Goal: Browse casually: Explore the website without a specific task or goal

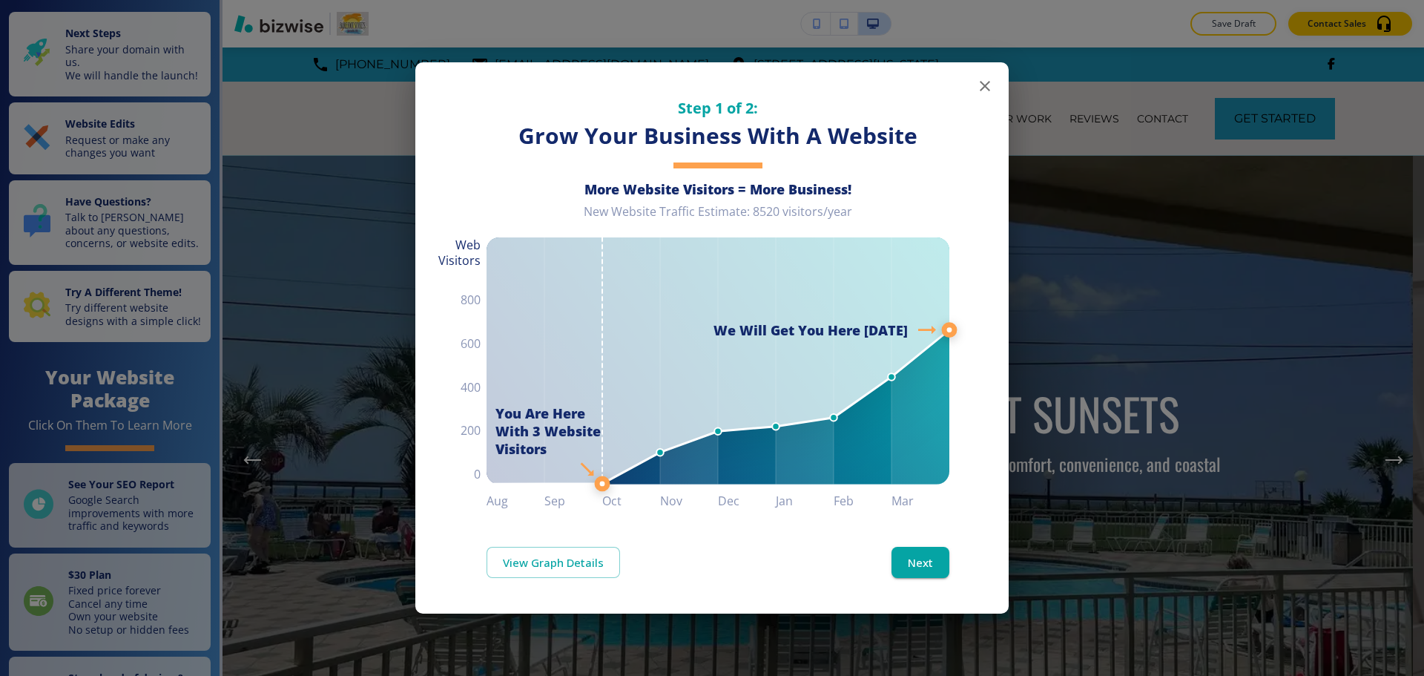
click at [991, 82] on icon "button" at bounding box center [985, 86] width 18 height 18
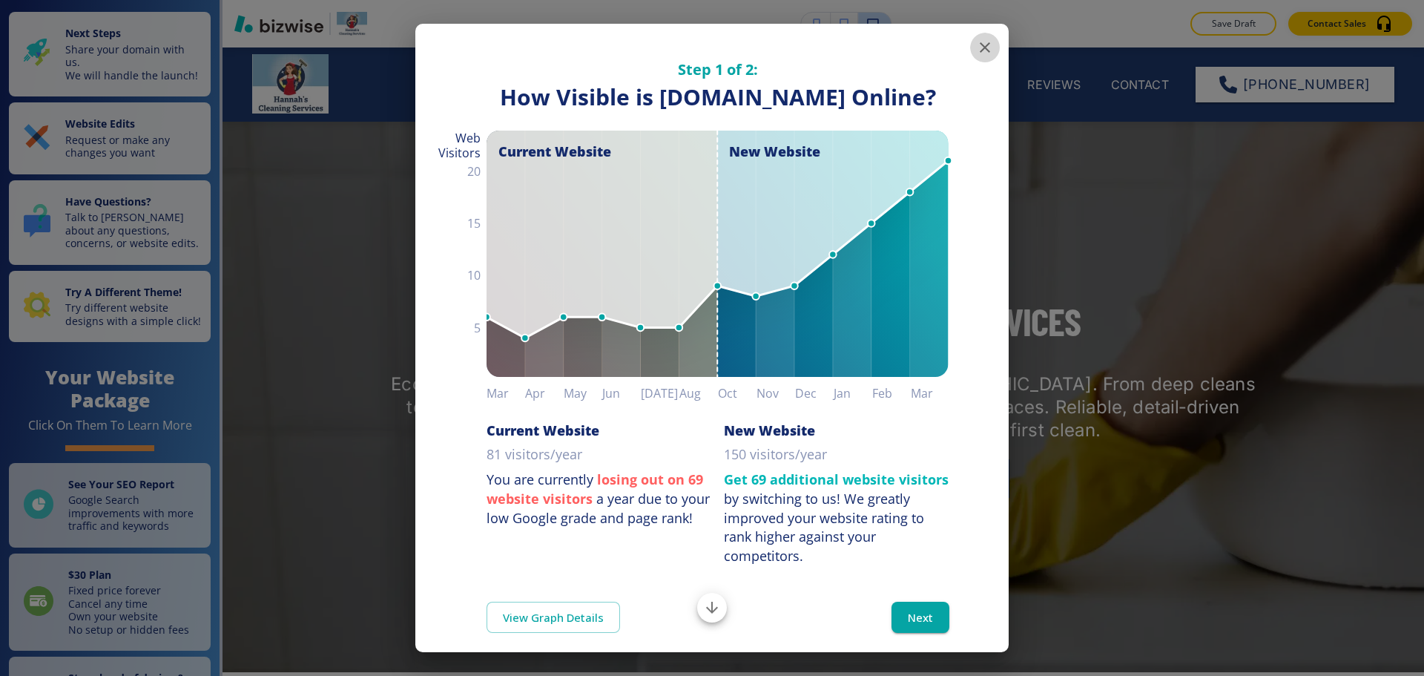
drag, startPoint x: 975, startPoint y: 51, endPoint x: 909, endPoint y: 108, distance: 86.2
click at [976, 51] on icon "button" at bounding box center [985, 48] width 18 height 18
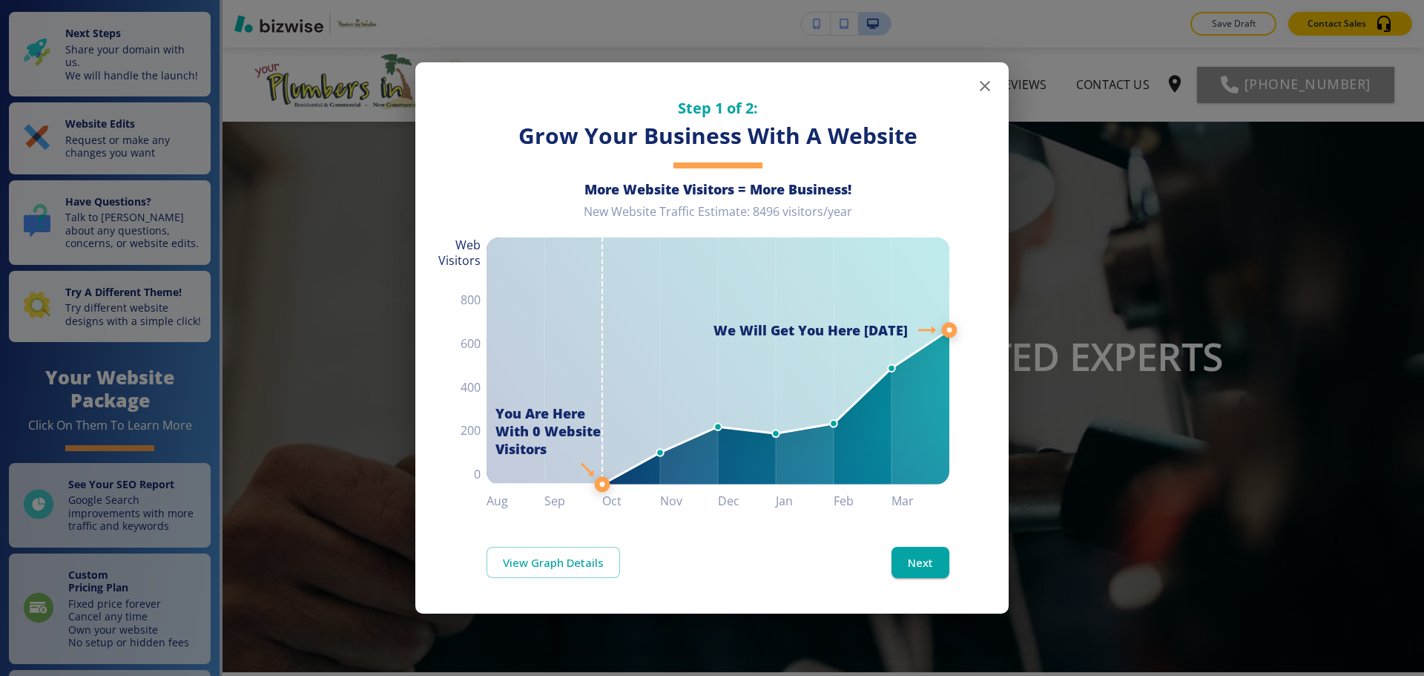
click at [986, 92] on icon "button" at bounding box center [985, 86] width 18 height 18
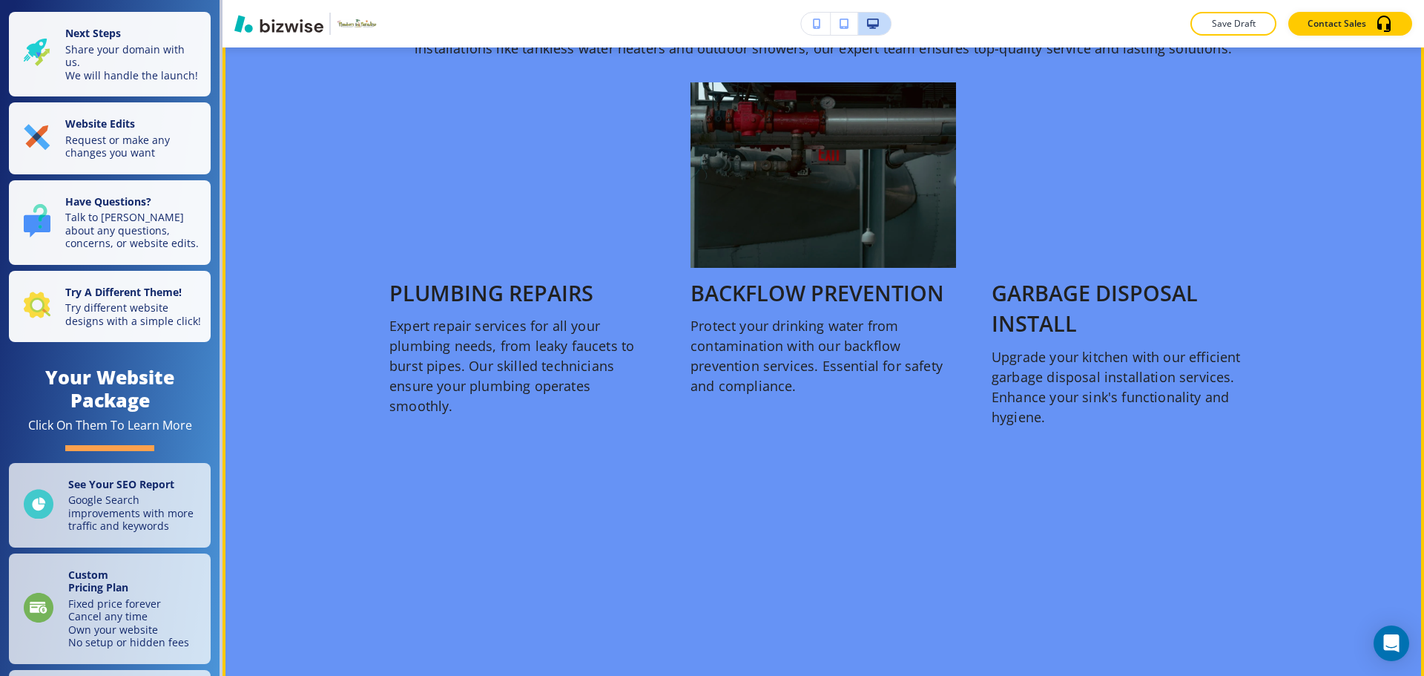
scroll to position [1558, 0]
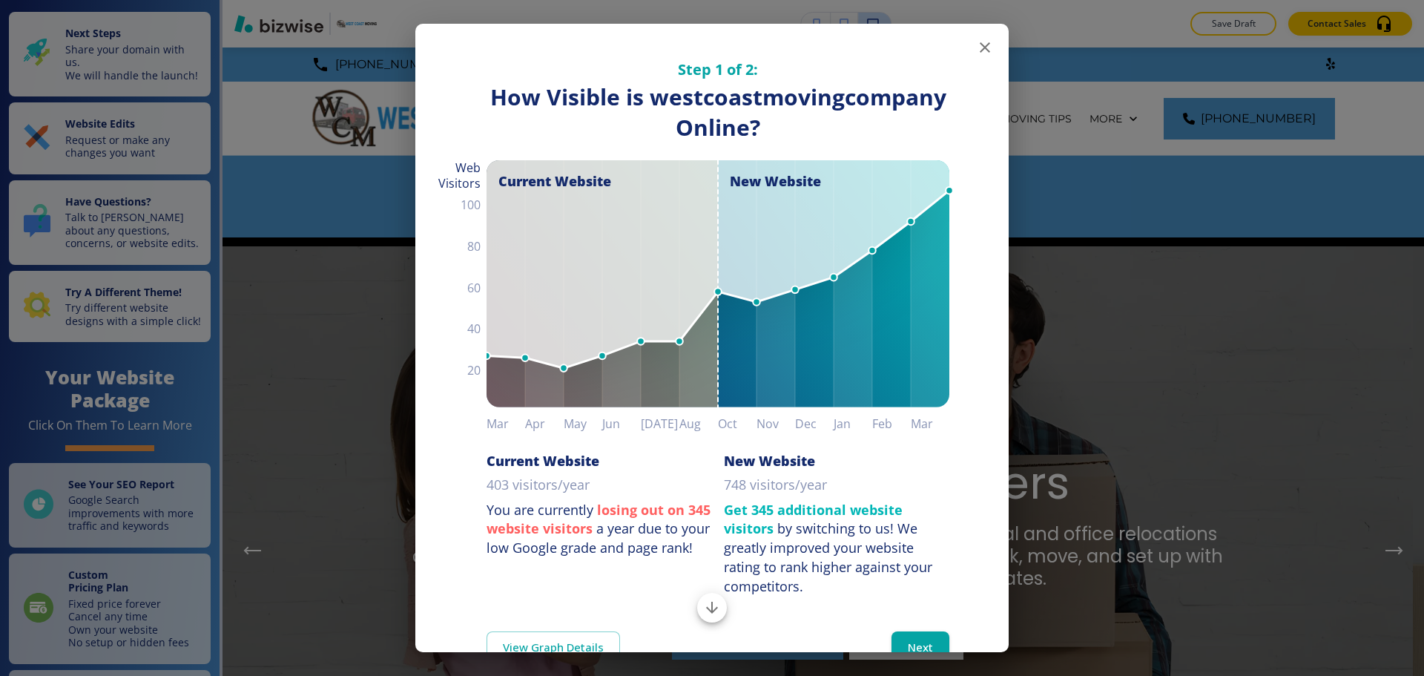
click at [976, 45] on icon "button" at bounding box center [985, 48] width 18 height 18
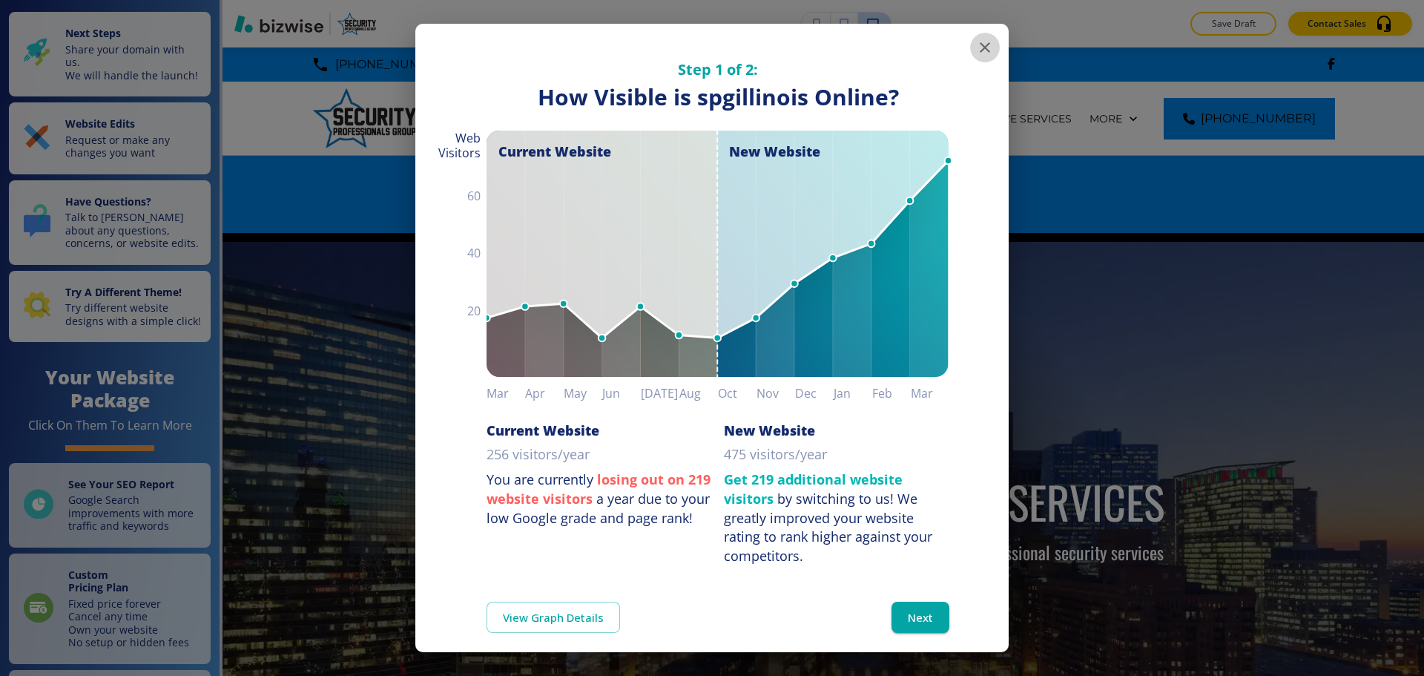
click at [976, 52] on icon "button" at bounding box center [985, 48] width 18 height 18
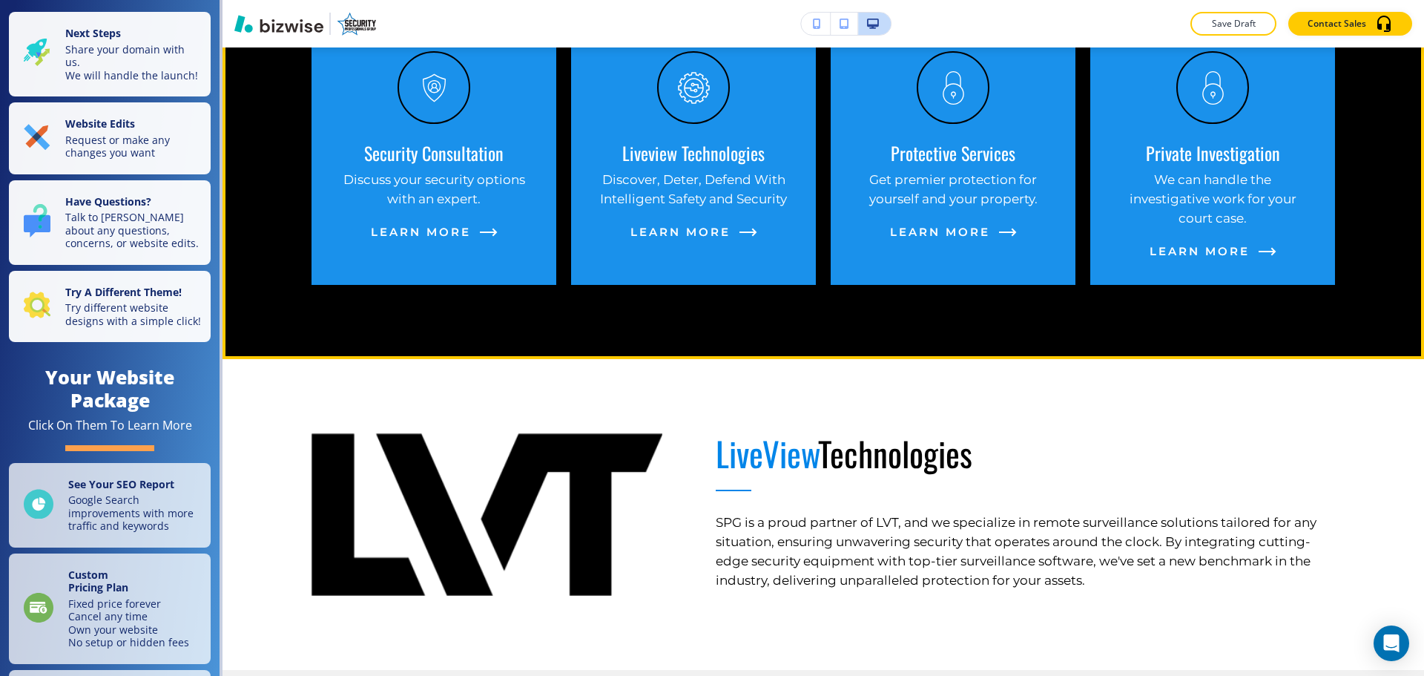
scroll to position [1113, 0]
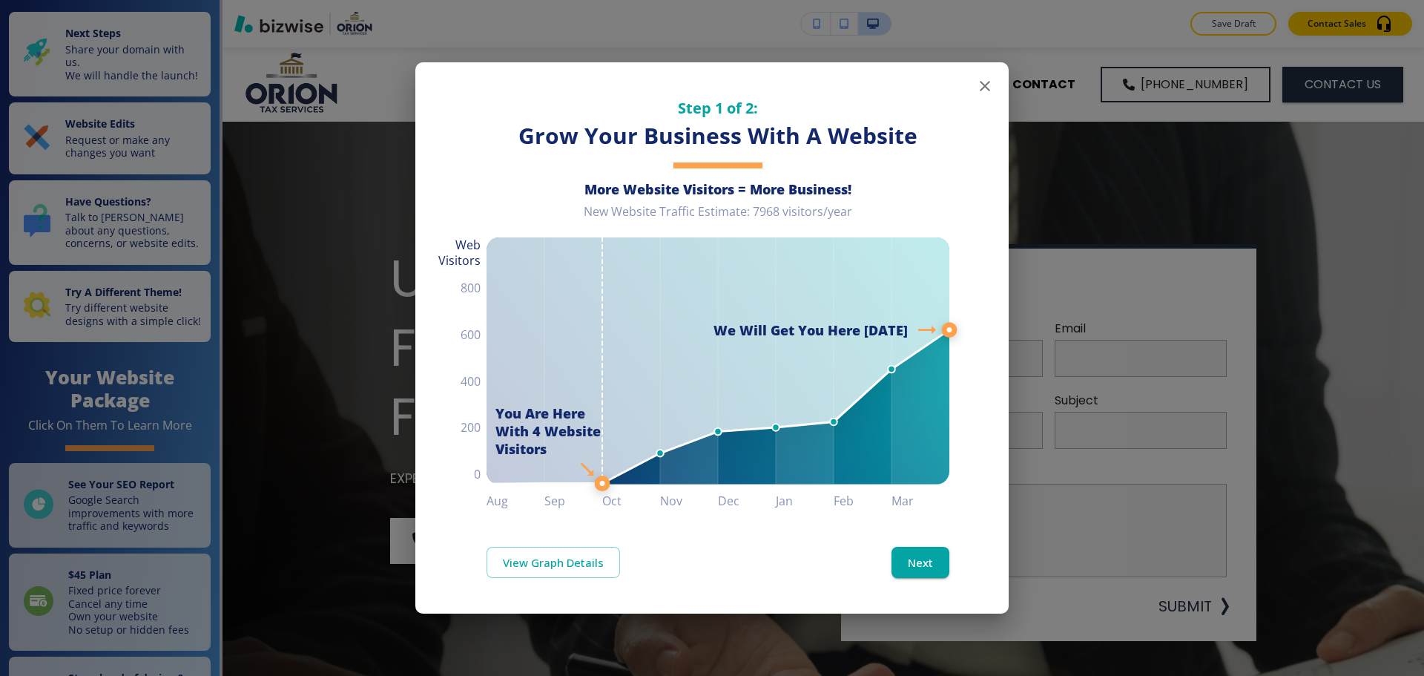
click at [975, 88] on button "button" at bounding box center [985, 86] width 30 height 30
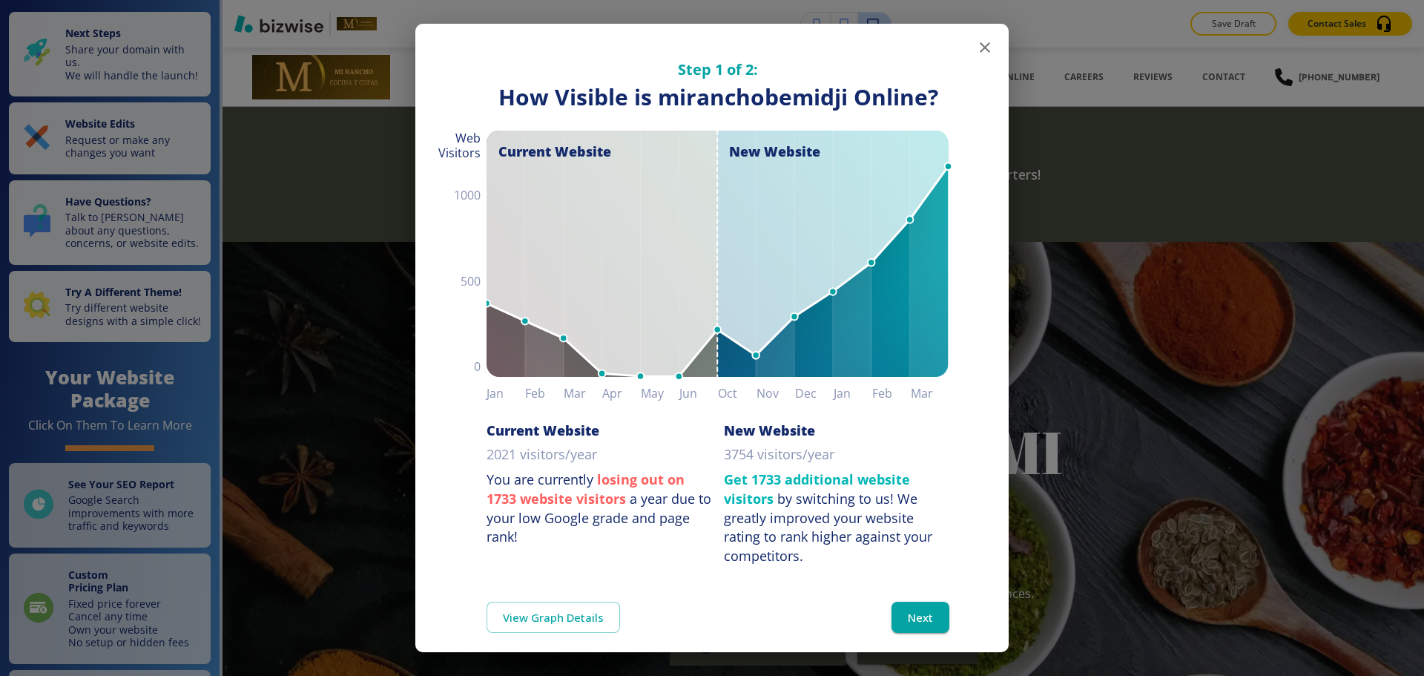
click at [978, 48] on icon "button" at bounding box center [985, 48] width 18 height 18
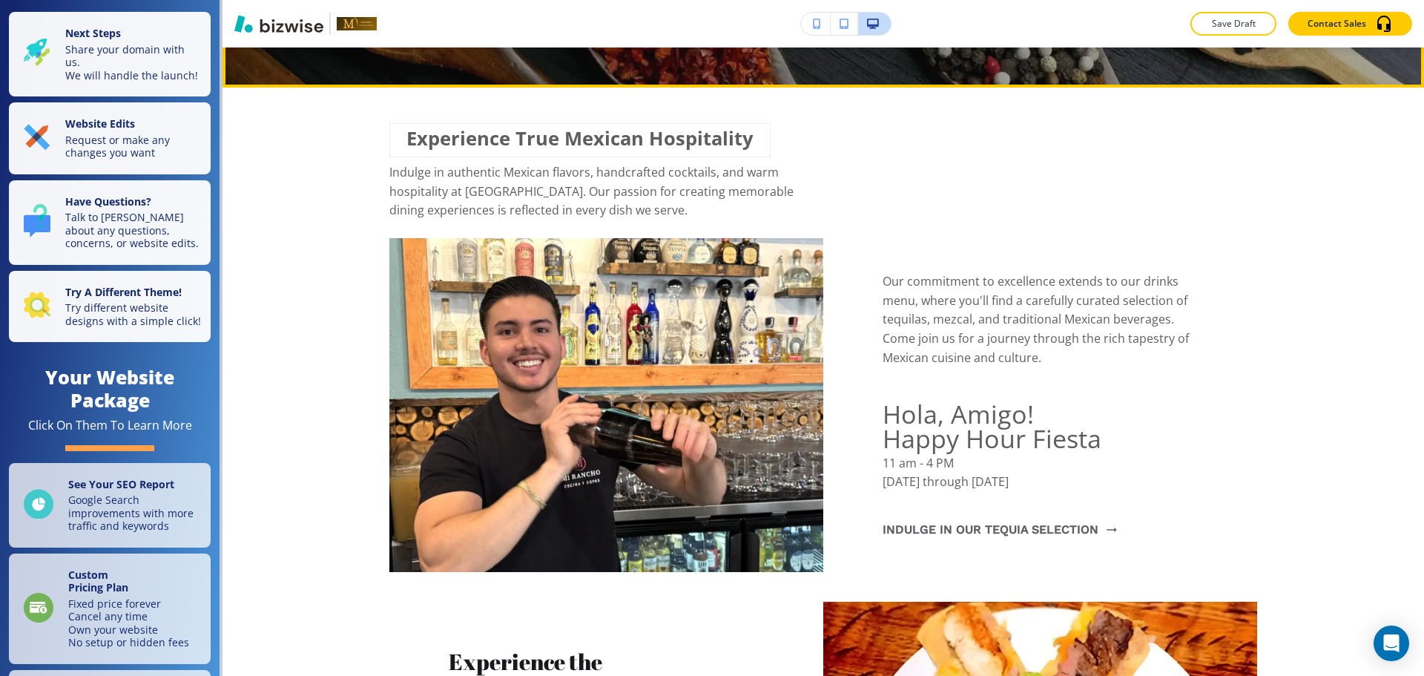
scroll to position [1038, 0]
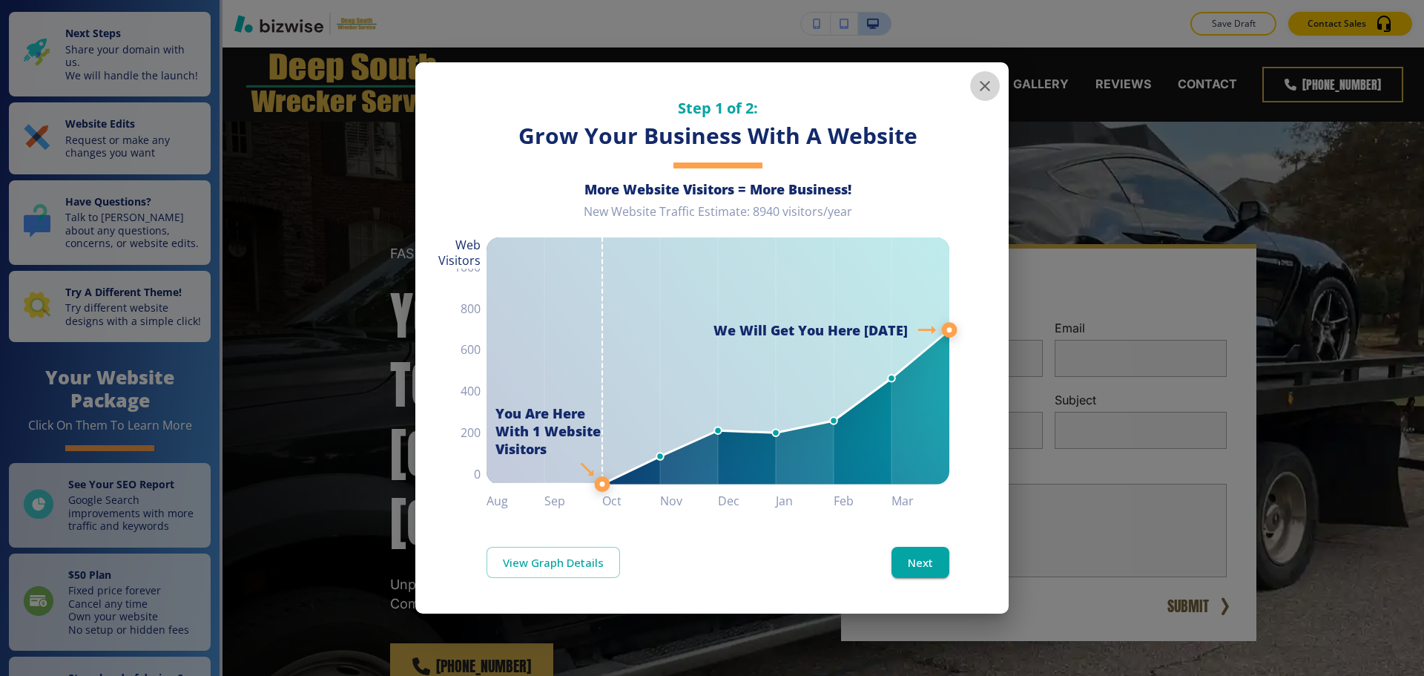
click at [992, 83] on icon "button" at bounding box center [985, 86] width 18 height 18
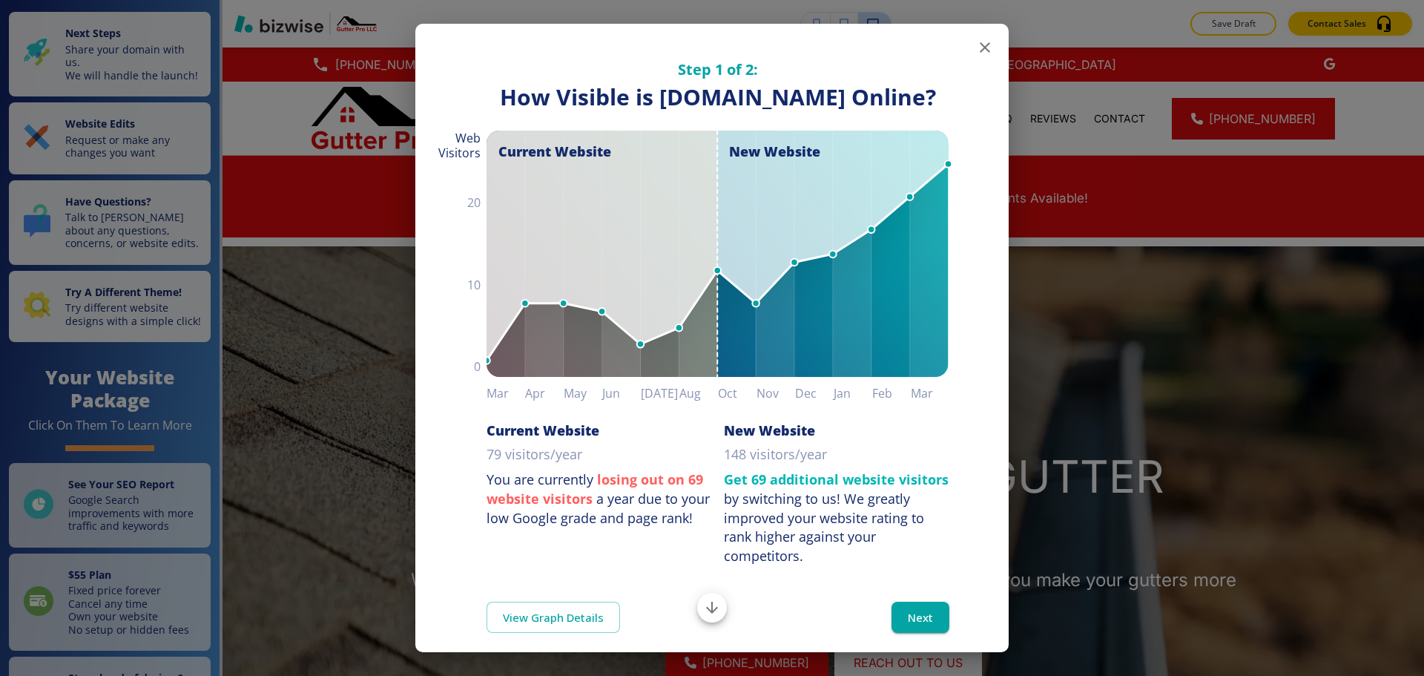
click at [976, 51] on icon "button" at bounding box center [985, 48] width 18 height 18
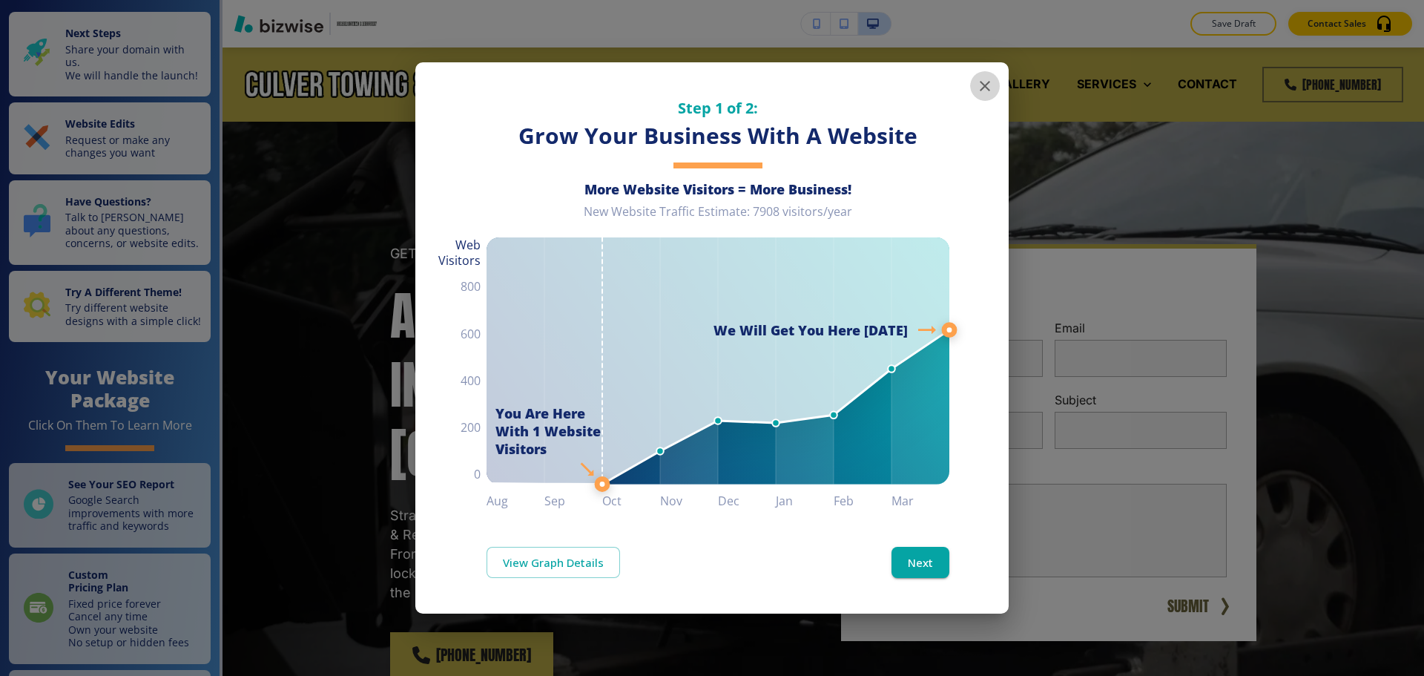
click at [983, 80] on icon "button" at bounding box center [985, 86] width 18 height 18
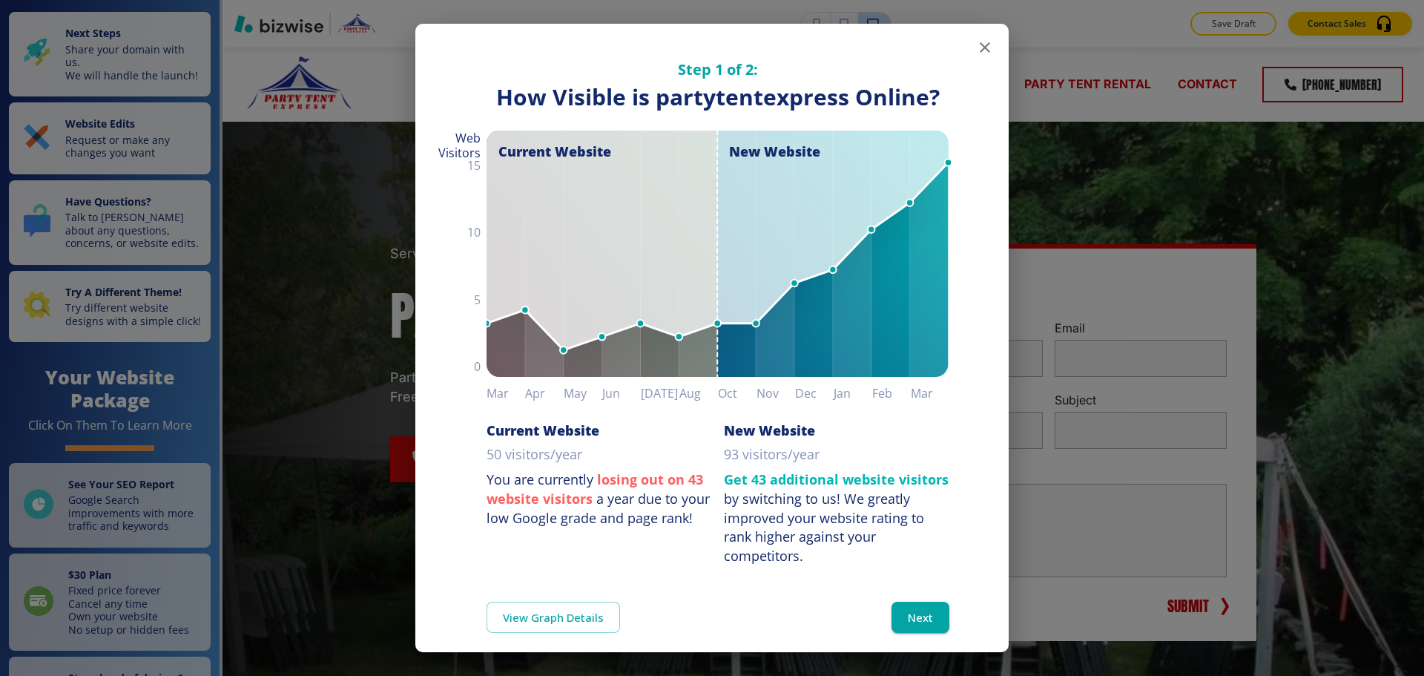
click at [982, 50] on icon "button" at bounding box center [985, 48] width 18 height 18
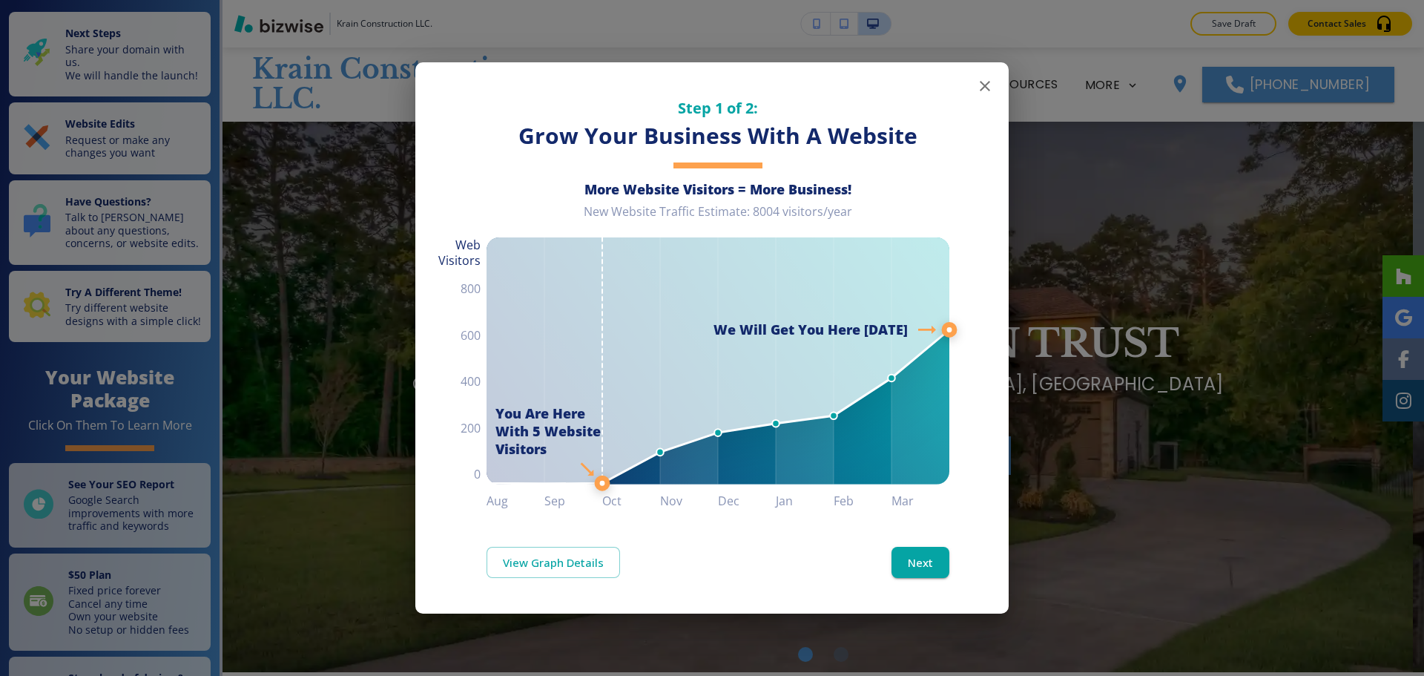
click at [989, 94] on icon "button" at bounding box center [985, 86] width 18 height 18
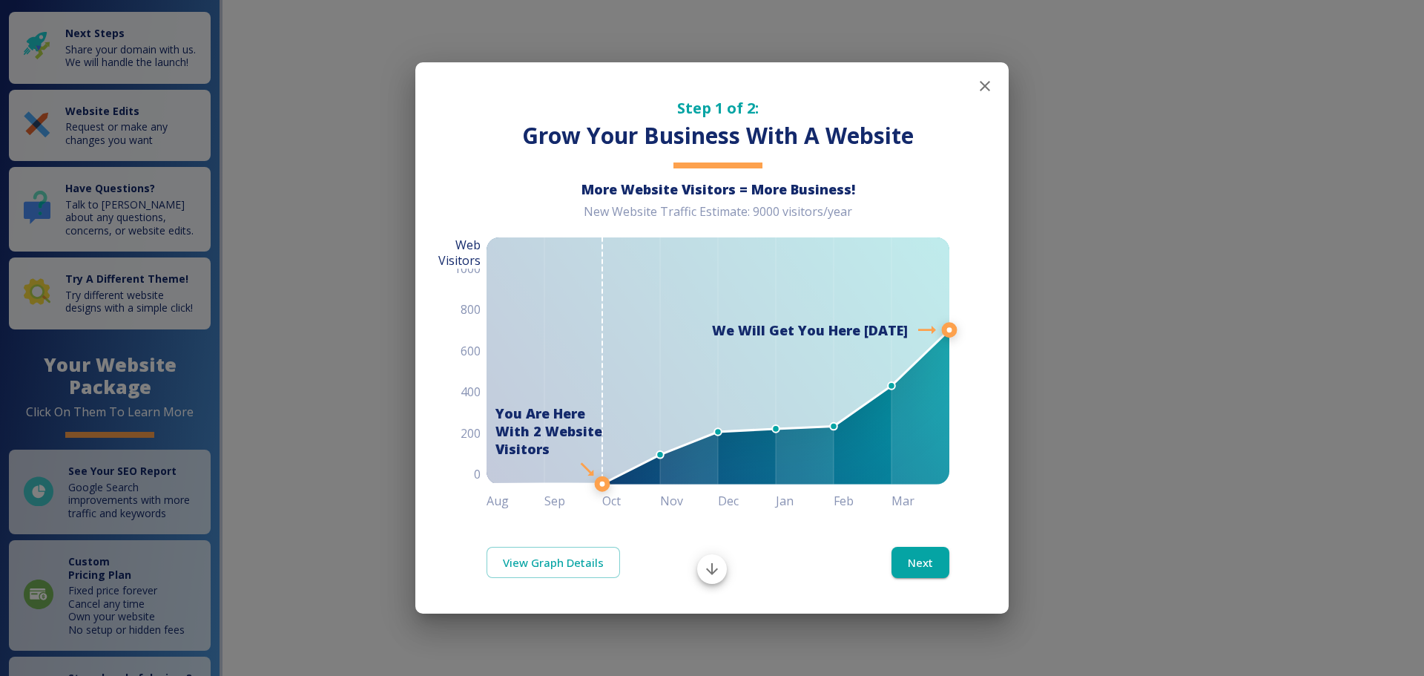
click at [987, 86] on icon "button" at bounding box center [985, 86] width 18 height 18
